Goal: Check status: Check status

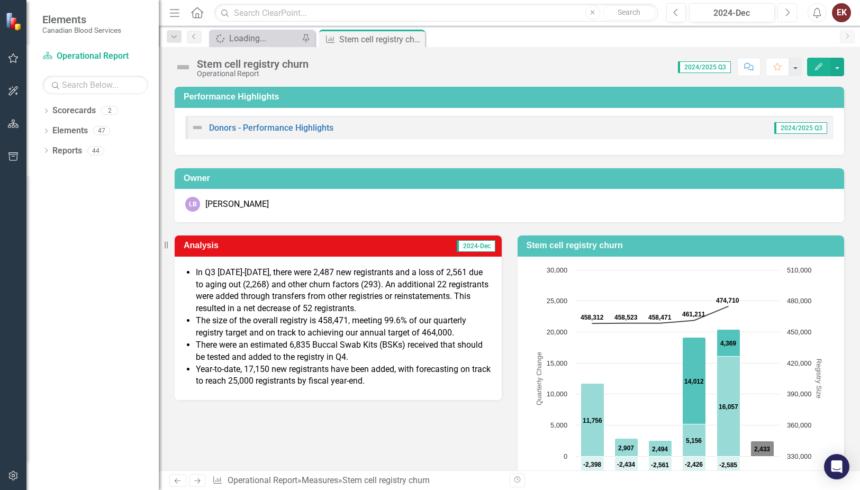
click at [784, 10] on button "Next" at bounding box center [788, 12] width 20 height 19
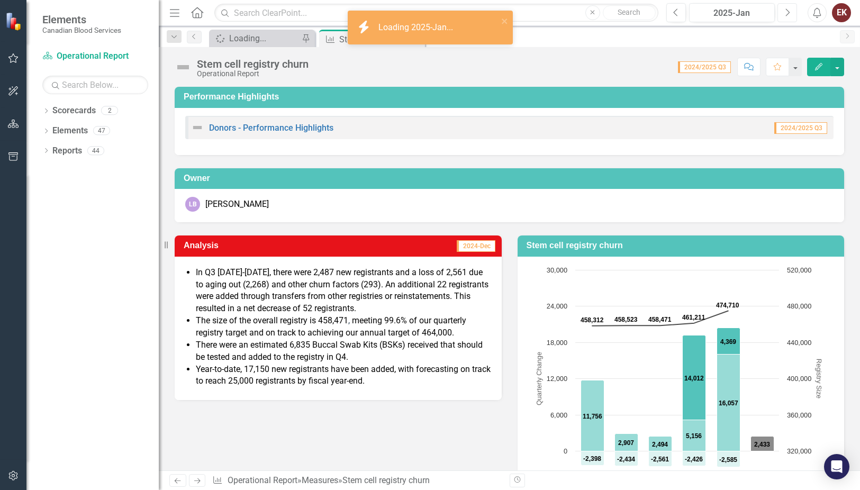
click at [784, 10] on button "Next" at bounding box center [788, 12] width 20 height 19
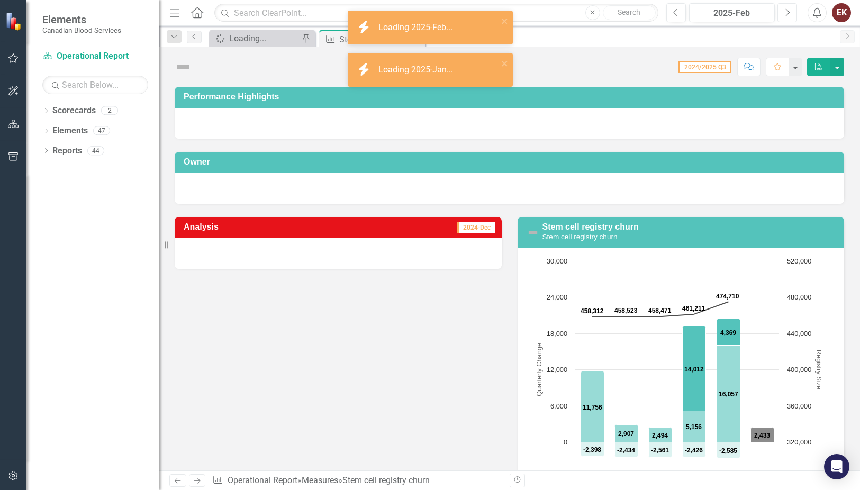
click at [784, 10] on button "Next" at bounding box center [788, 12] width 20 height 19
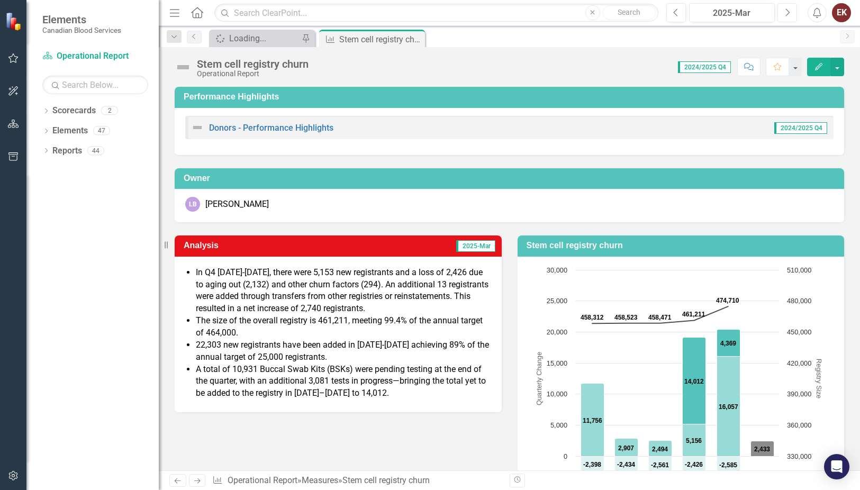
click at [788, 11] on icon "button" at bounding box center [788, 11] width 4 height 7
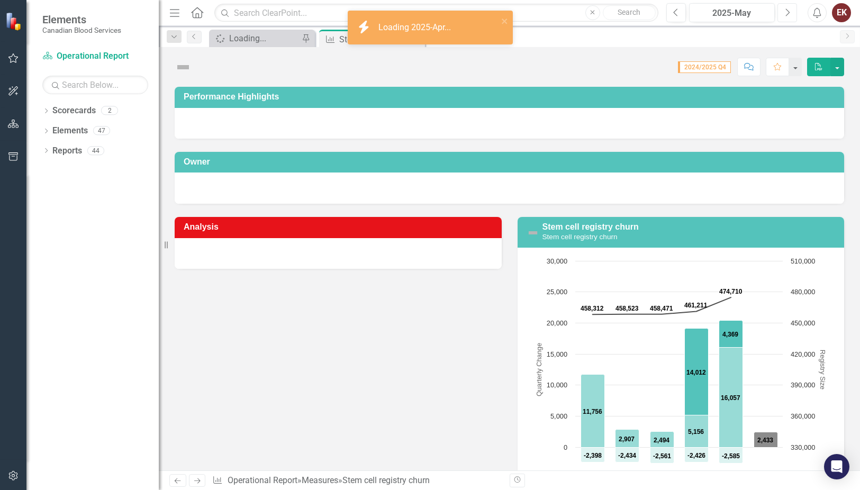
click at [788, 11] on icon "button" at bounding box center [788, 11] width 4 height 7
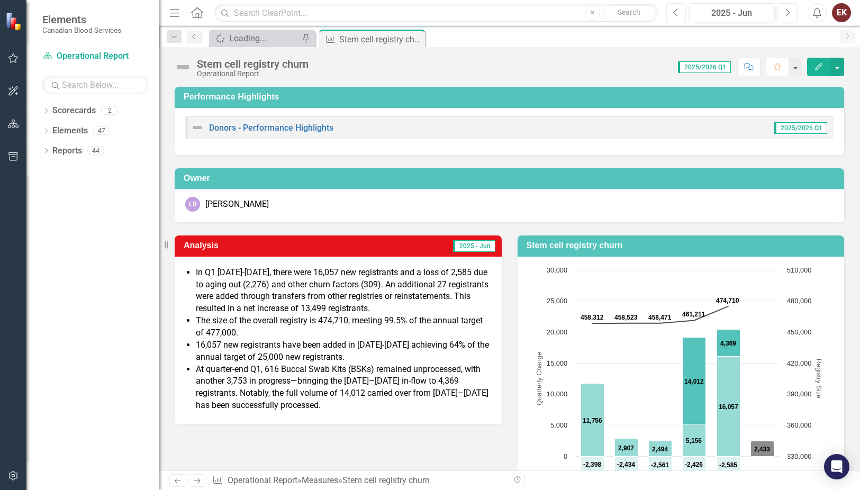
click at [679, 15] on icon "Previous" at bounding box center [676, 13] width 6 height 10
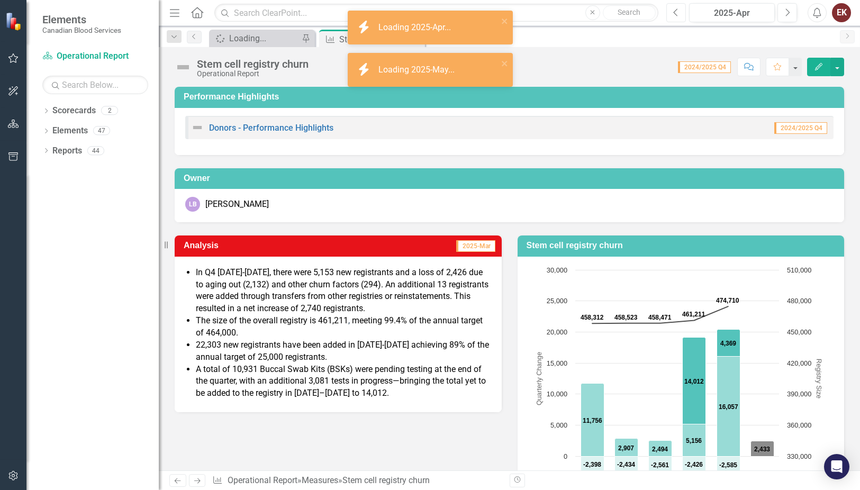
click at [679, 15] on icon "Previous" at bounding box center [676, 13] width 6 height 10
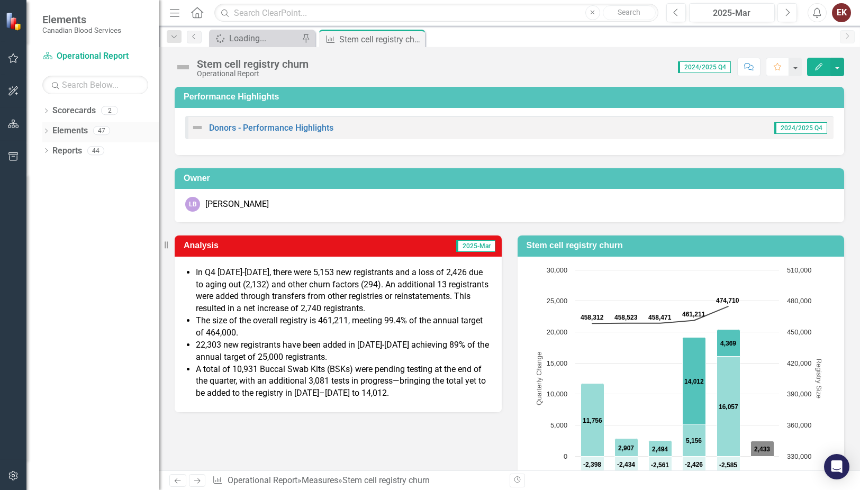
click at [46, 130] on icon "Dropdown" at bounding box center [45, 132] width 7 height 6
click at [55, 170] on icon "Dropdown" at bounding box center [51, 172] width 7 height 6
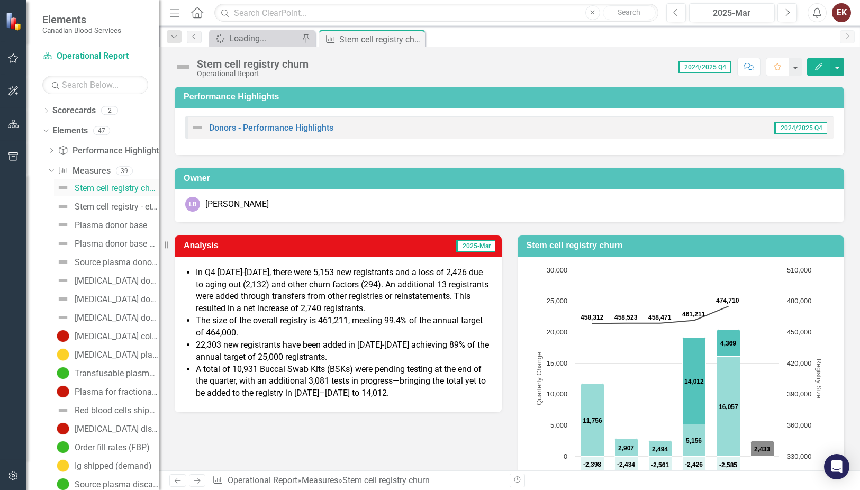
click at [105, 187] on div "Stem cell registry churn" at bounding box center [117, 189] width 84 height 10
click at [107, 206] on div "Stem cell registry - ethnic diversity" at bounding box center [117, 207] width 84 height 10
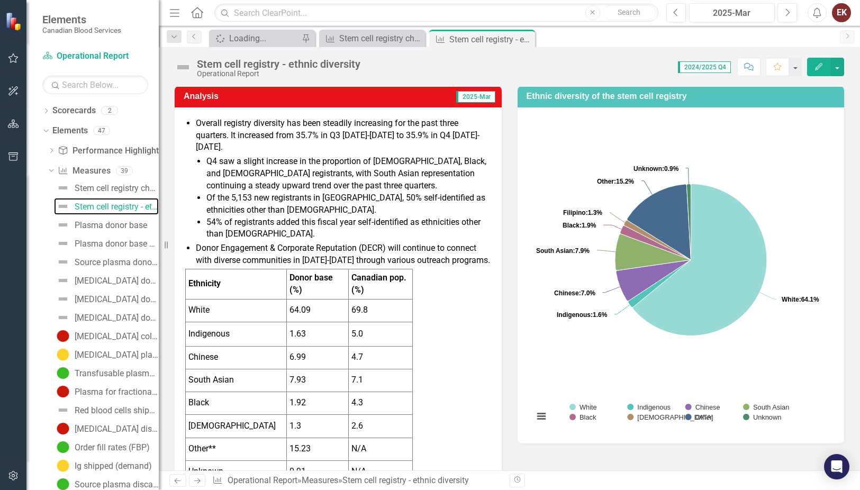
scroll to position [159, 0]
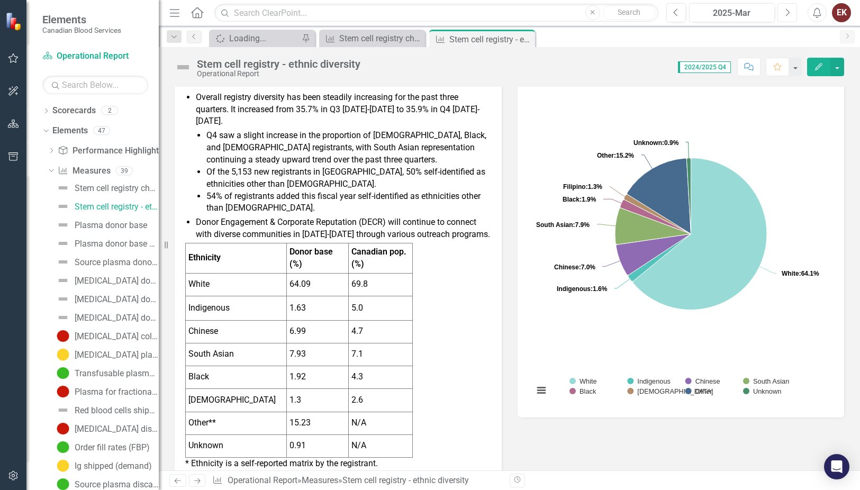
click at [786, 10] on icon "Next" at bounding box center [788, 13] width 6 height 10
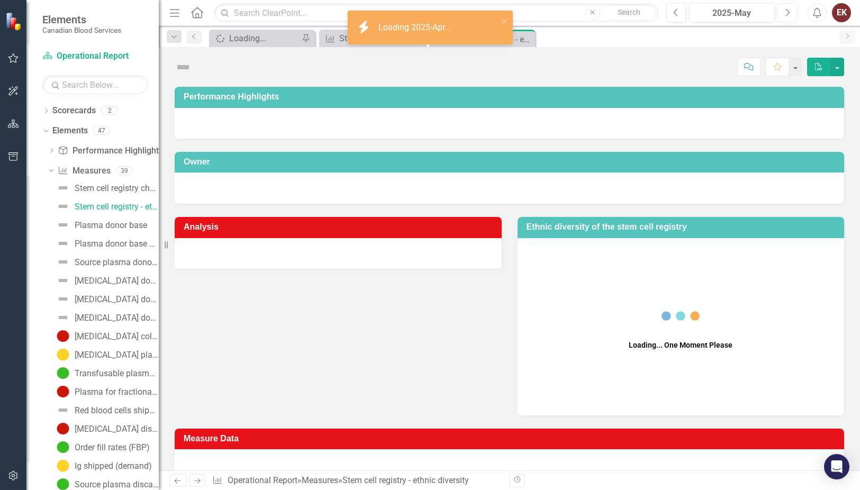
click at [786, 10] on icon "Next" at bounding box center [788, 13] width 6 height 10
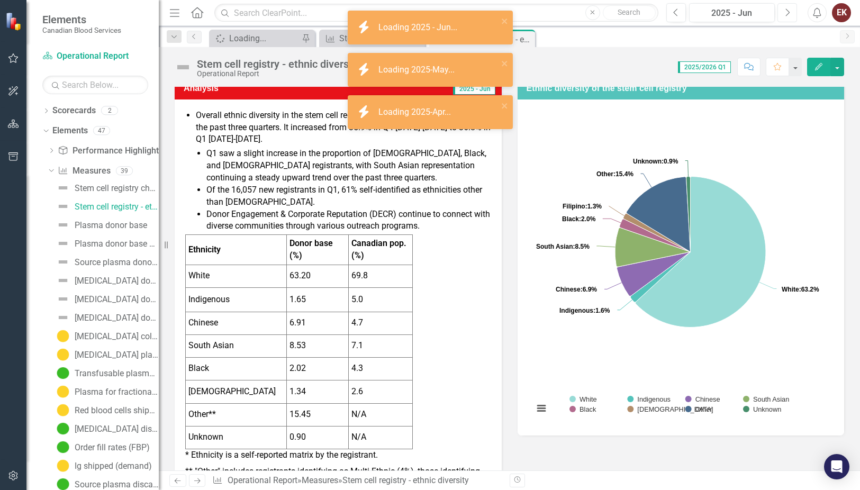
scroll to position [159, 0]
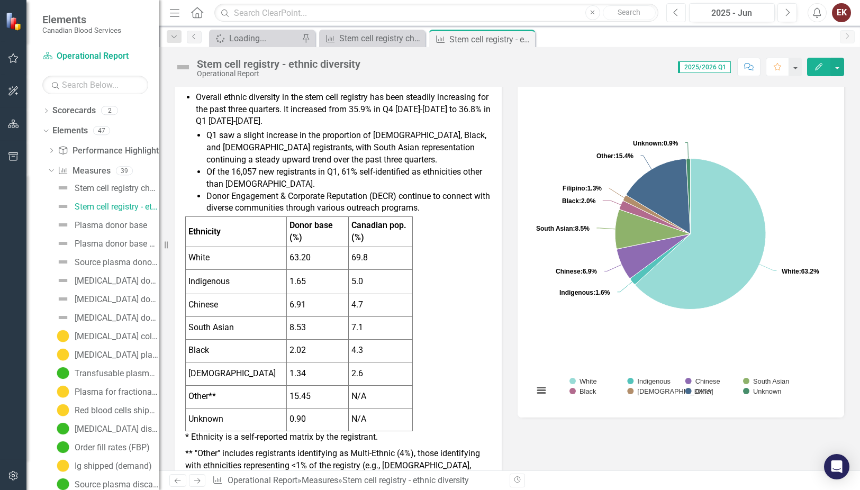
click at [674, 13] on icon "button" at bounding box center [675, 11] width 4 height 7
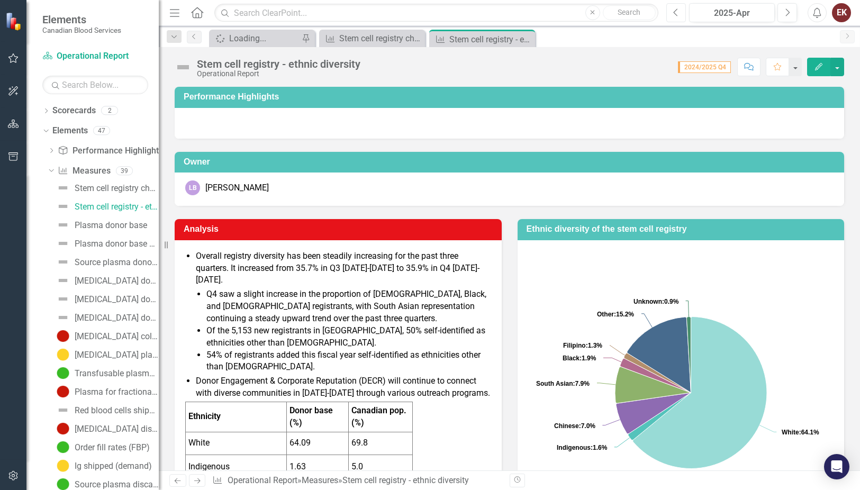
click at [674, 13] on icon "button" at bounding box center [675, 11] width 4 height 7
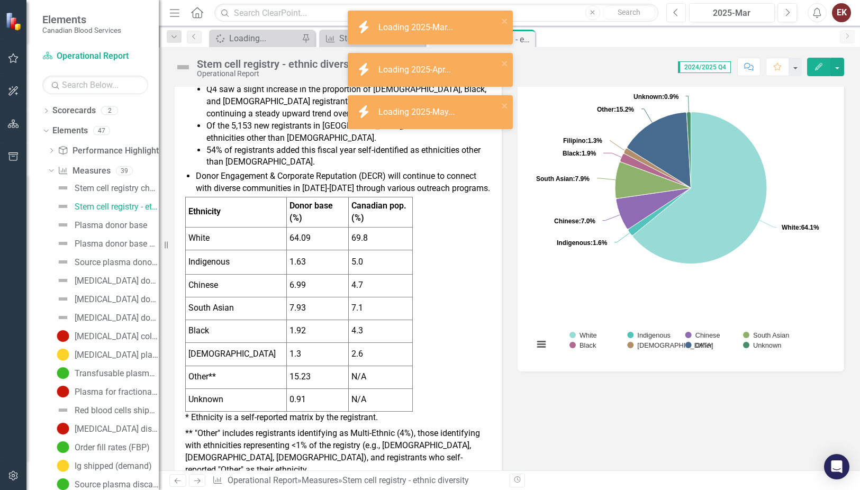
scroll to position [212, 0]
